Goal: Transaction & Acquisition: Purchase product/service

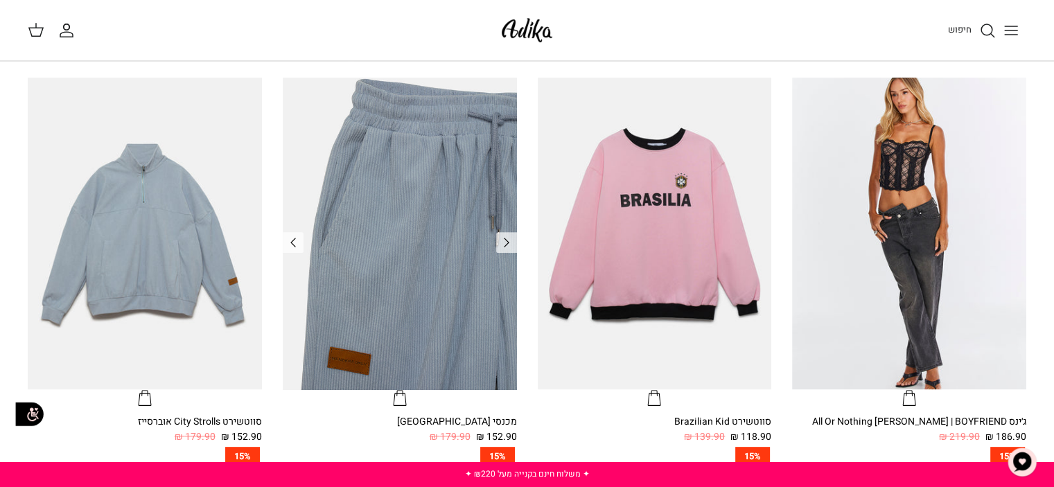
scroll to position [435, 0]
click at [374, 241] on img "מכנסי טרנינג City strolls" at bounding box center [400, 234] width 234 height 312
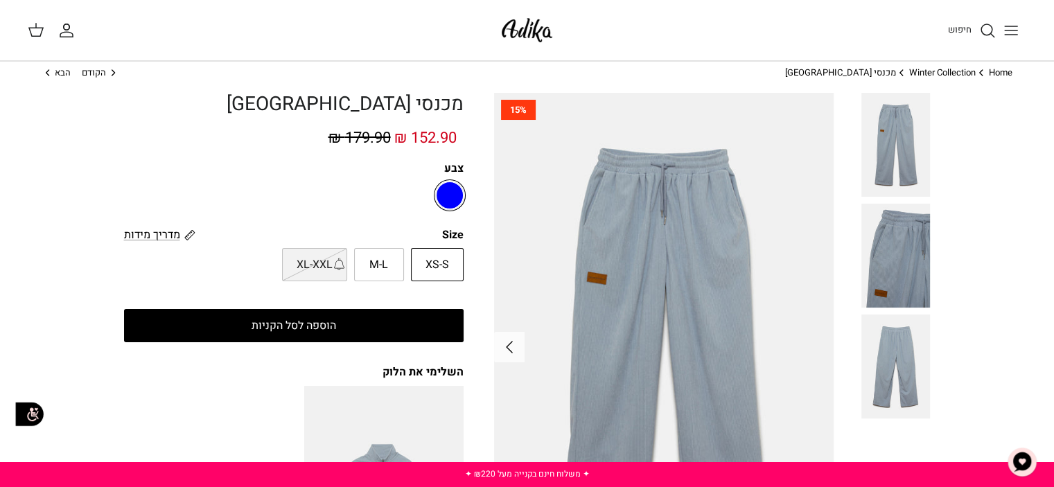
scroll to position [14, 0]
click at [150, 236] on span "מדריך מידות" at bounding box center [152, 235] width 56 height 17
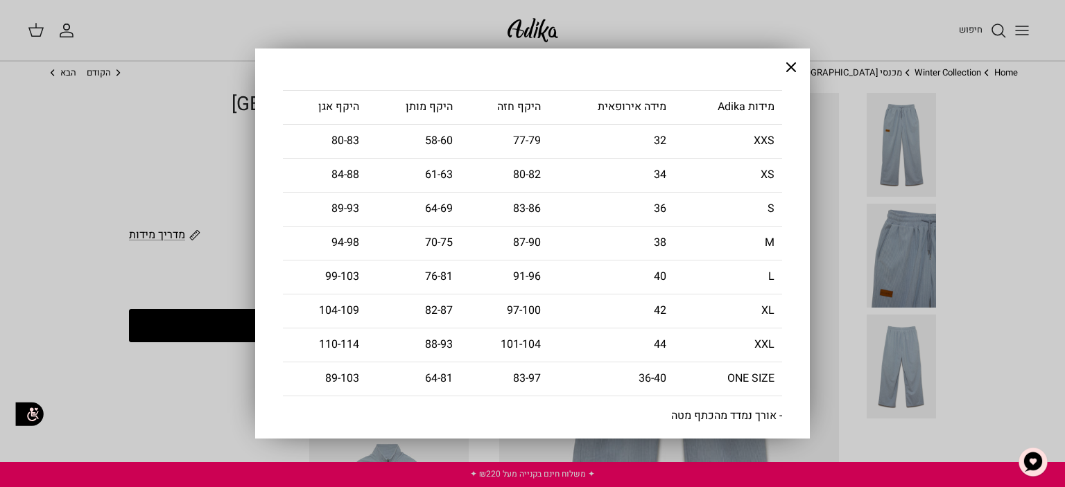
click at [798, 69] on icon "Close" at bounding box center [790, 67] width 17 height 17
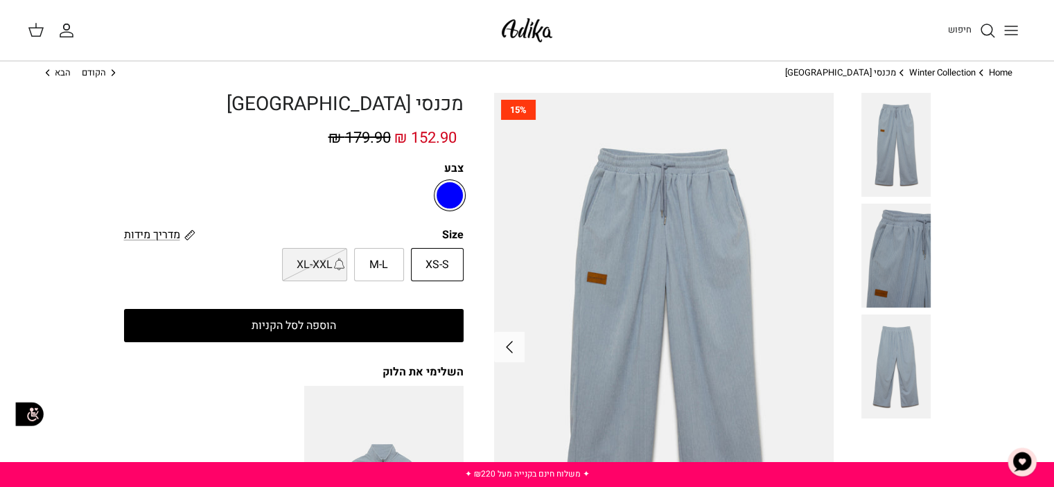
click at [435, 261] on span "XS-S" at bounding box center [438, 265] width 24 height 18
click at [460, 252] on input "XS-S" at bounding box center [464, 247] width 9 height 9
click at [379, 265] on span "M-L" at bounding box center [378, 265] width 19 height 18
click at [460, 252] on input "M-L" at bounding box center [464, 247] width 9 height 9
radio input "true"
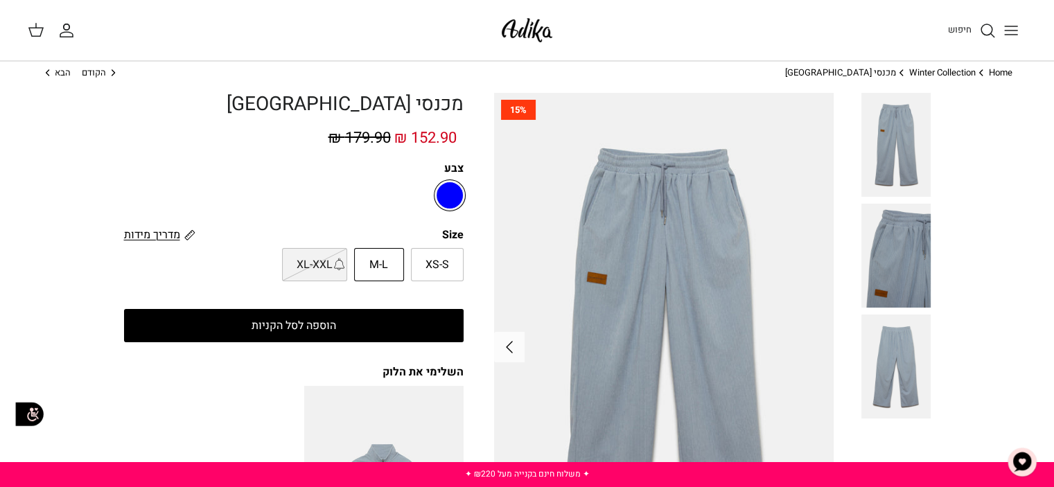
click at [139, 236] on span "מדריך מידות" at bounding box center [152, 235] width 56 height 17
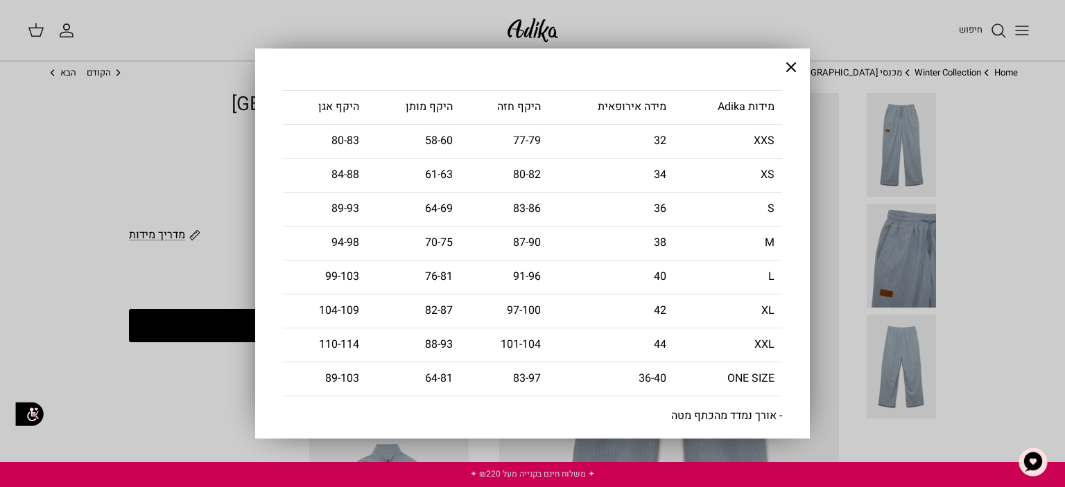
click at [790, 64] on icon "Close" at bounding box center [790, 67] width 17 height 17
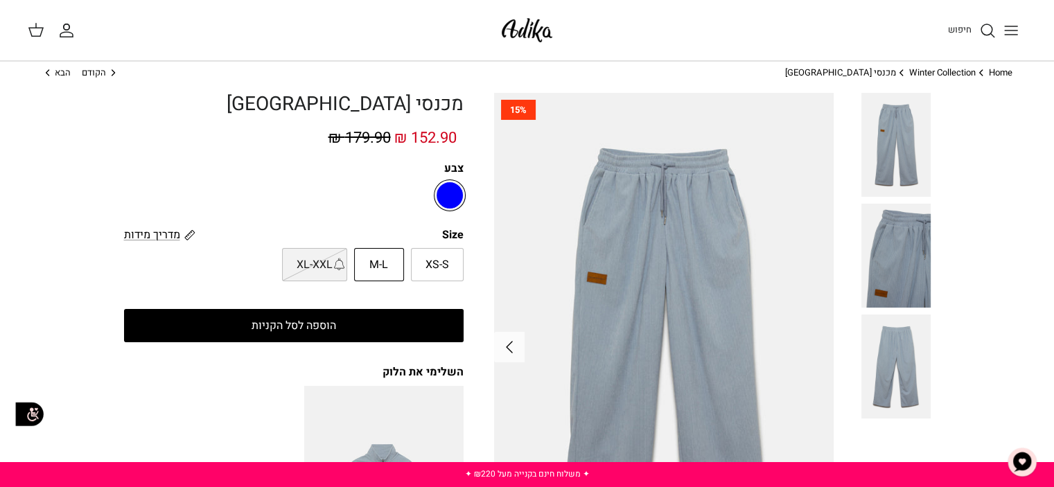
click at [997, 69] on link "Home" at bounding box center [1001, 72] width 24 height 13
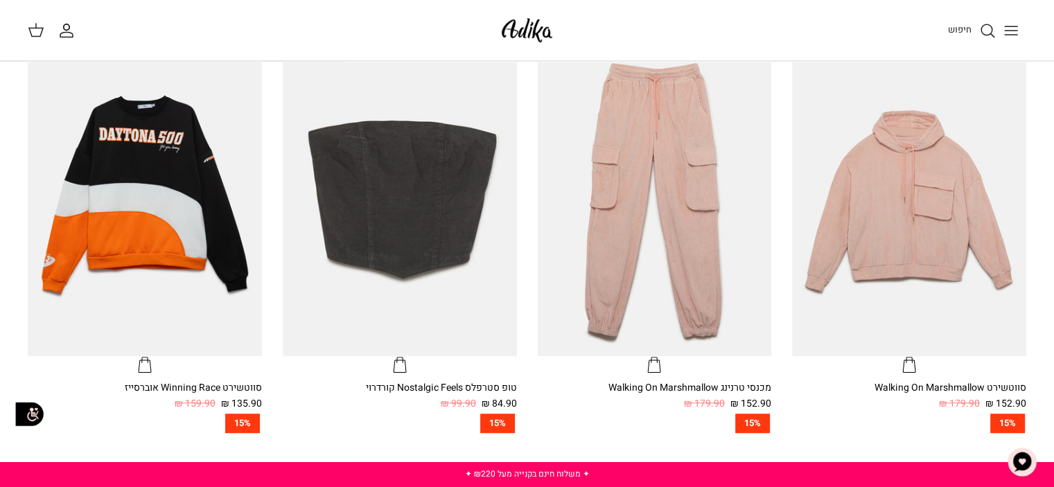
scroll to position [892, 0]
click at [1017, 29] on icon "Toggle menu" at bounding box center [1011, 30] width 17 height 17
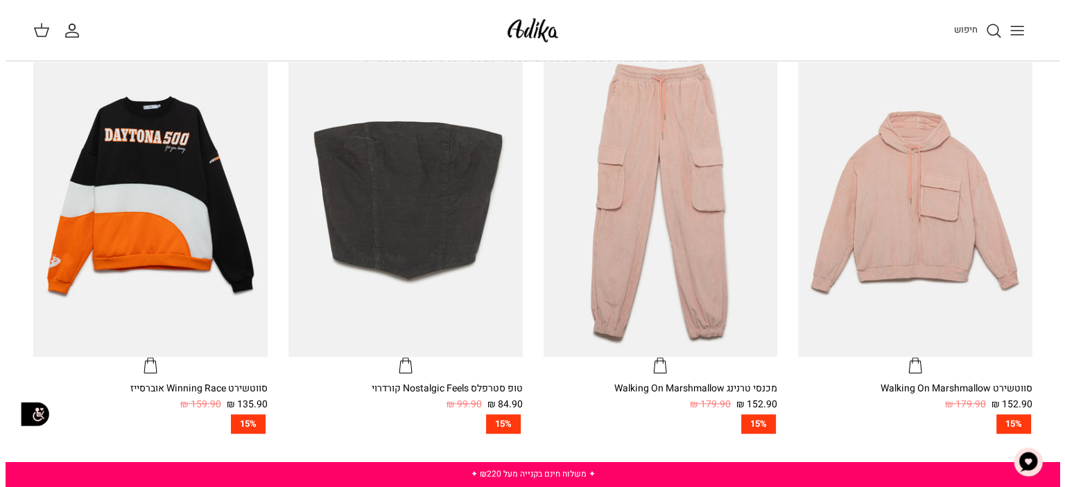
scroll to position [895, 0]
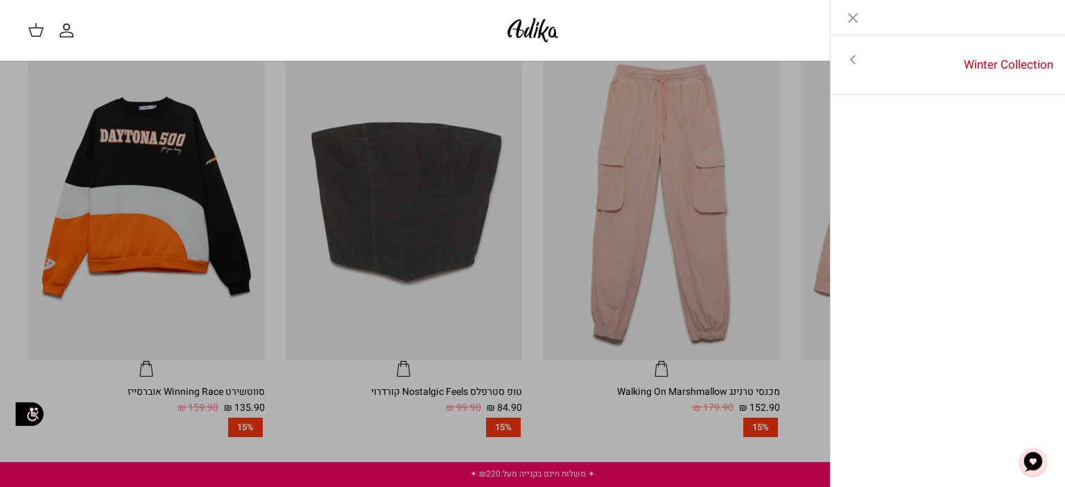
click at [848, 55] on icon "Toggle menu" at bounding box center [852, 59] width 17 height 17
click at [1000, 62] on link "לכל הפריטים" at bounding box center [947, 61] width 221 height 35
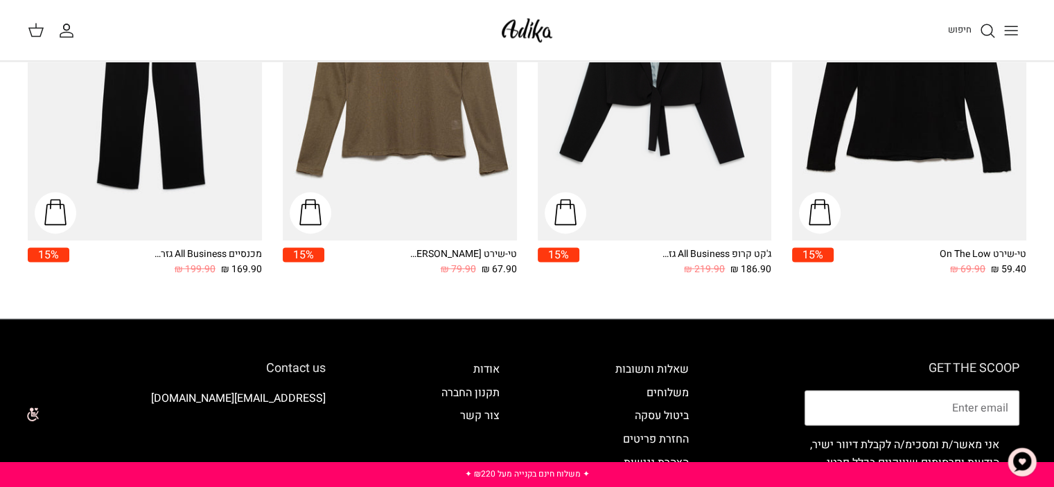
scroll to position [1832, 0]
